Goal: Find specific fact: Find specific fact

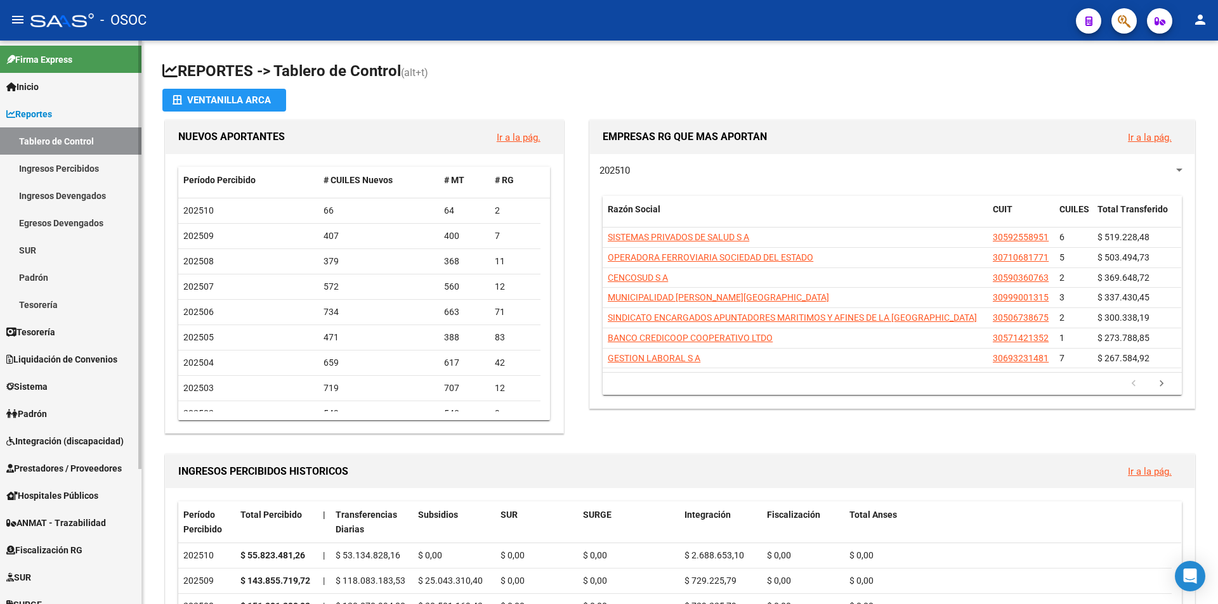
click at [59, 119] on link "Reportes" at bounding box center [70, 113] width 141 height 27
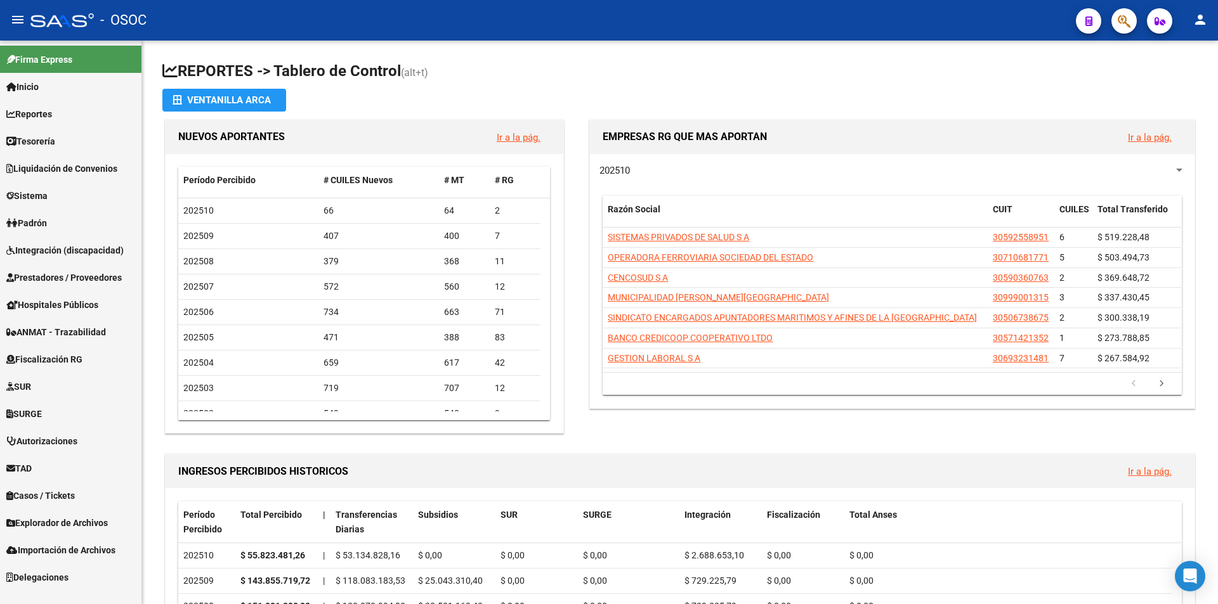
click at [78, 530] on span "Explorador de Archivos" at bounding box center [56, 523] width 101 height 14
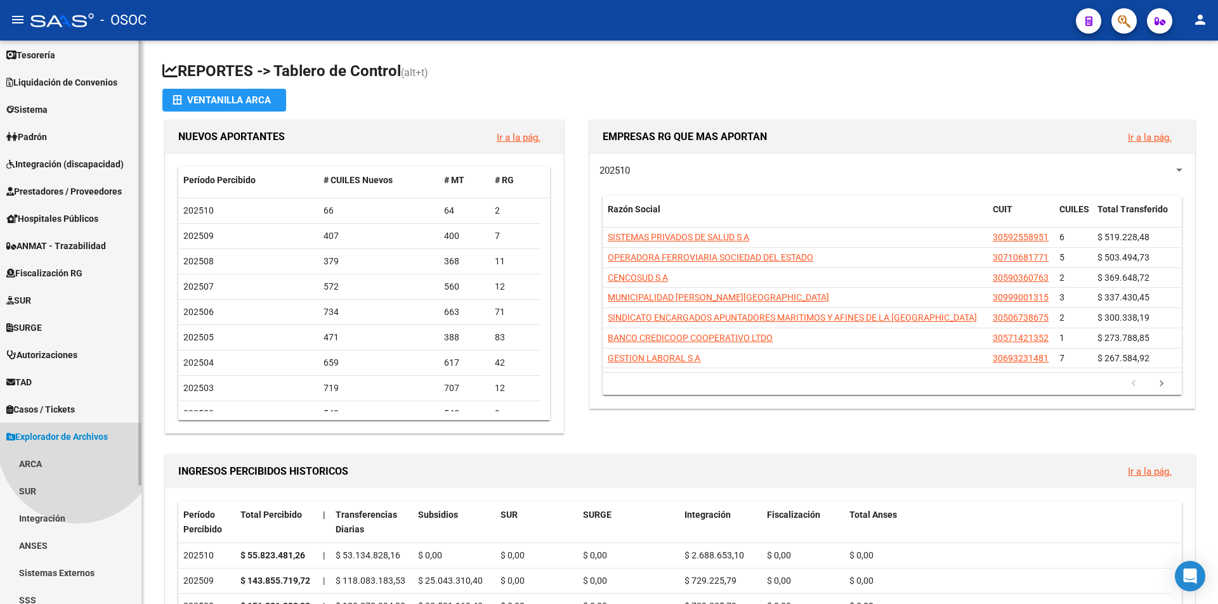
scroll to position [150, 0]
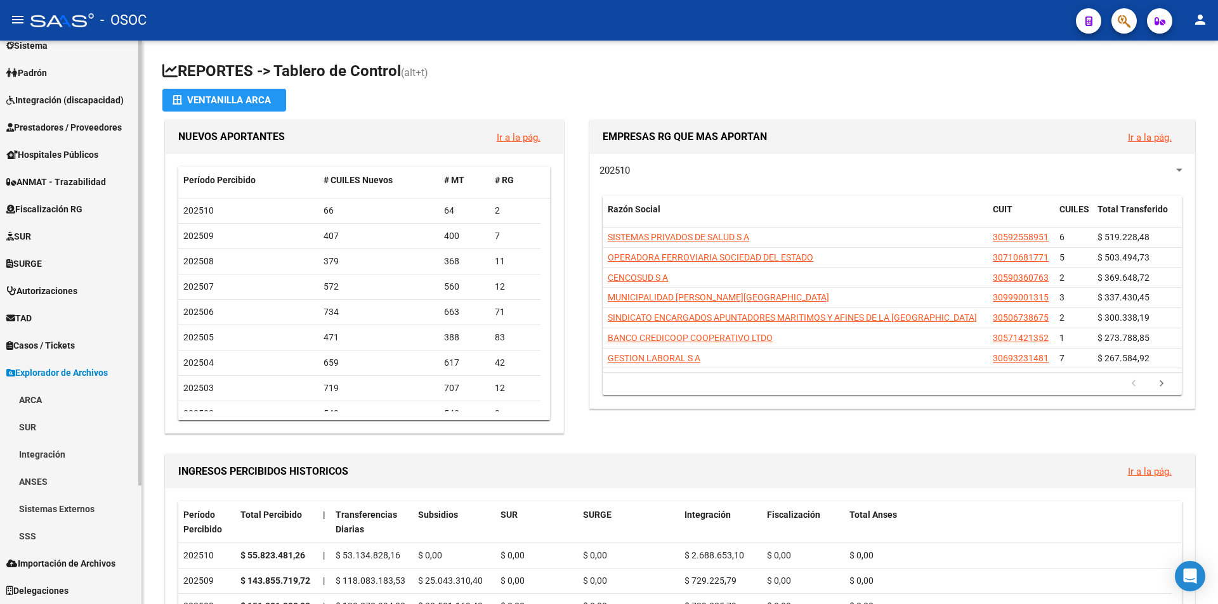
click at [41, 402] on link "ARCA" at bounding box center [70, 399] width 141 height 27
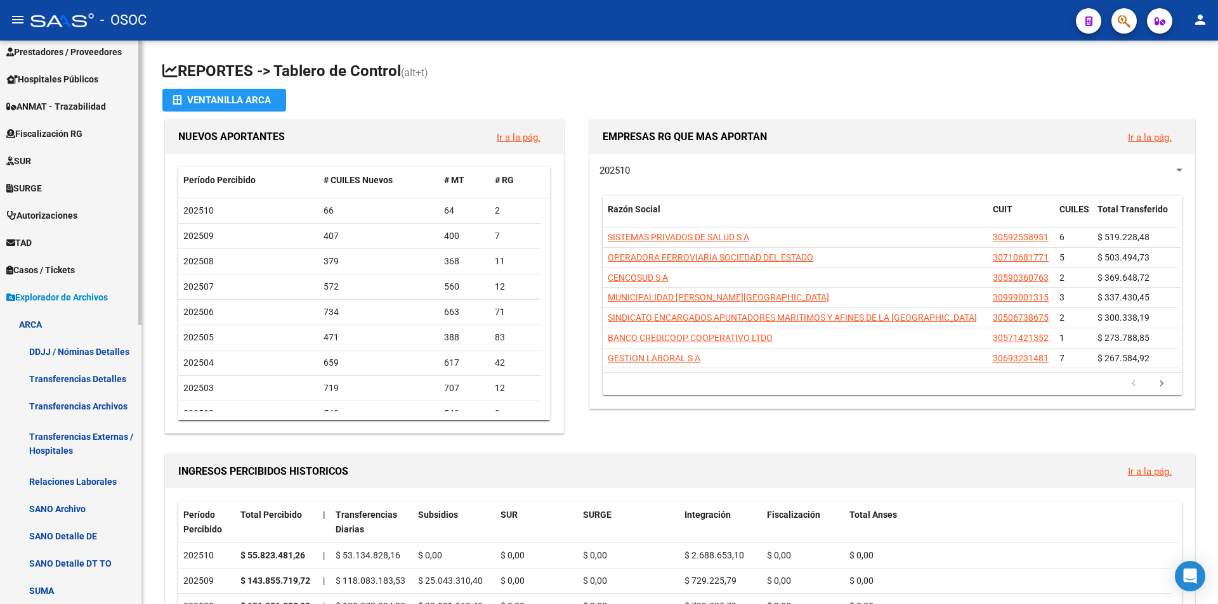
scroll to position [404, 0]
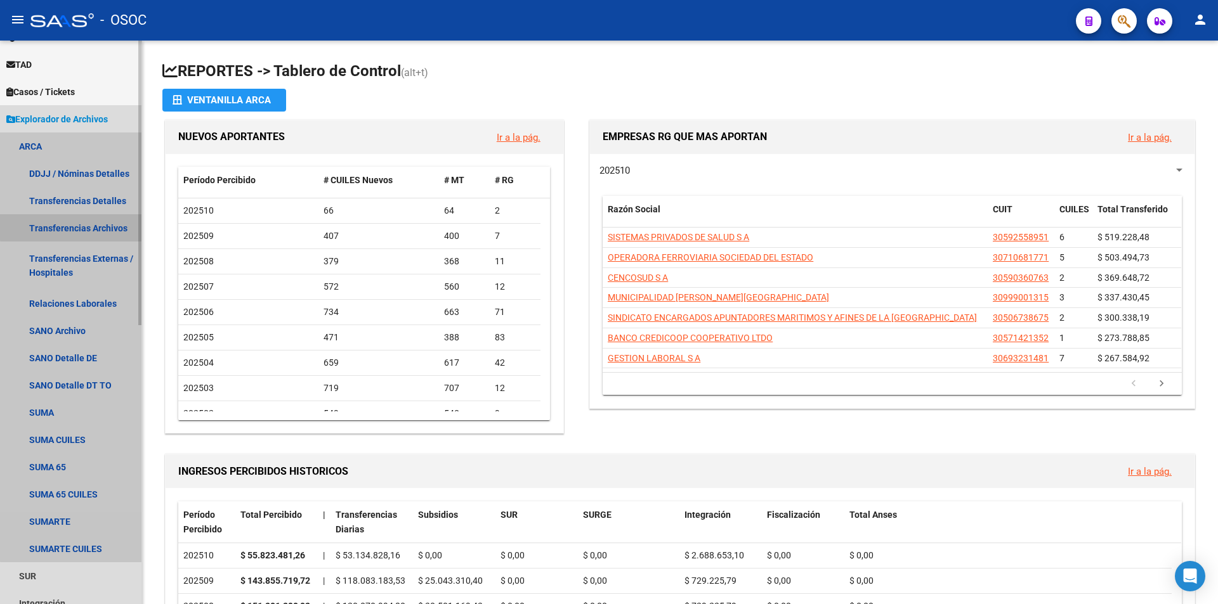
click at [84, 220] on link "Transferencias Archivos" at bounding box center [70, 227] width 141 height 27
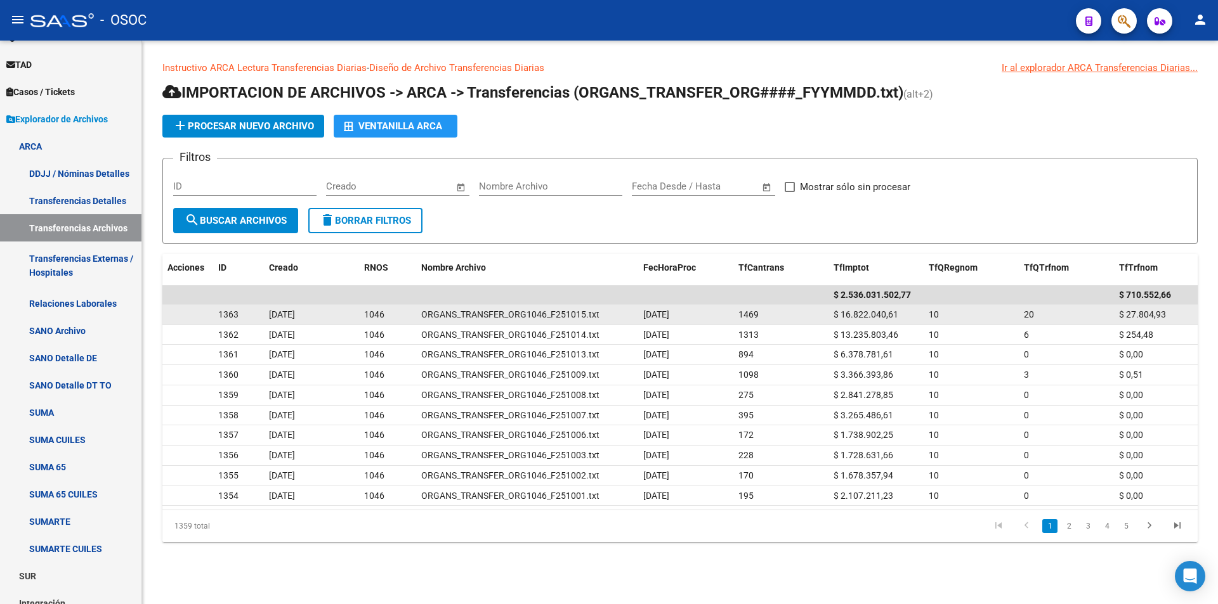
click at [861, 315] on span "$ 16.822.040,61" at bounding box center [865, 315] width 65 height 10
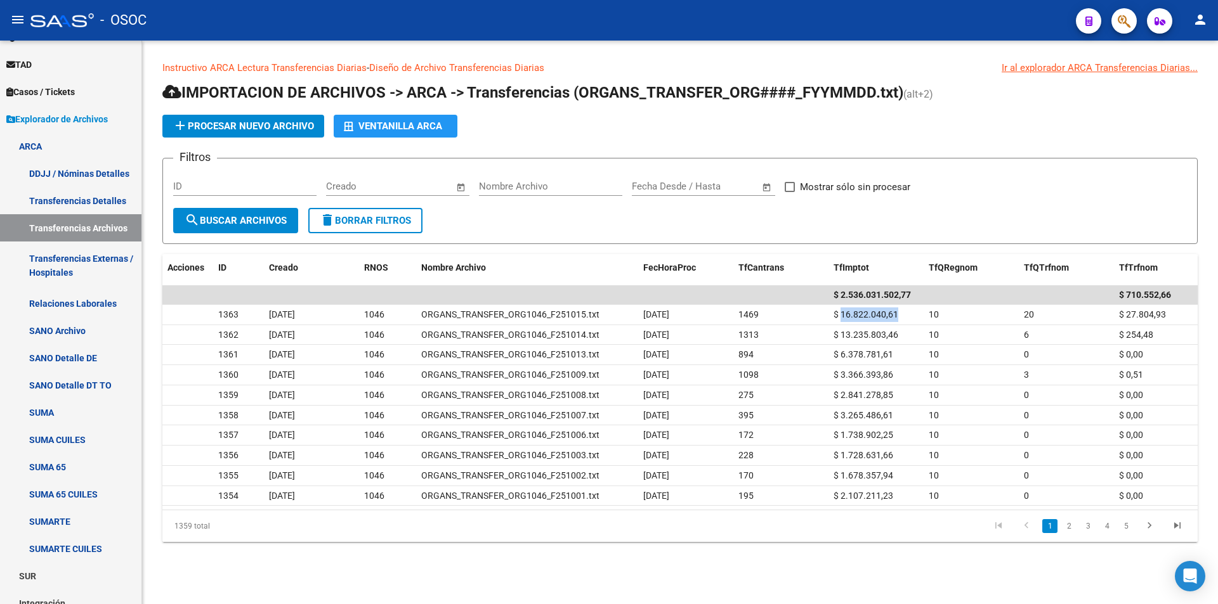
copy span "16.822.040,61"
